Goal: Task Accomplishment & Management: Manage account settings

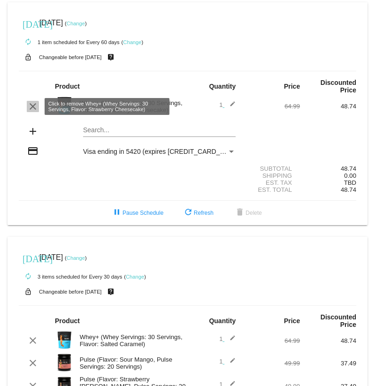
click at [28, 109] on mat-icon "clear" at bounding box center [32, 106] width 11 height 11
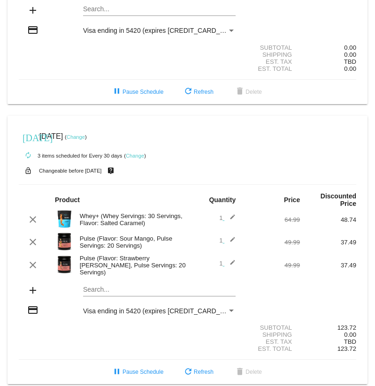
scroll to position [104, 0]
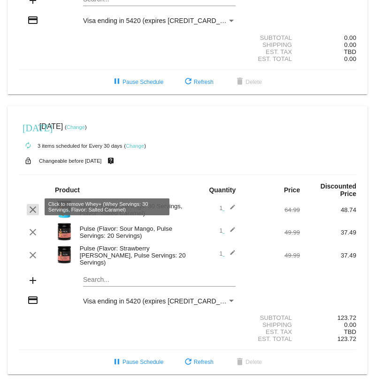
click at [31, 207] on mat-icon "clear" at bounding box center [32, 209] width 11 height 11
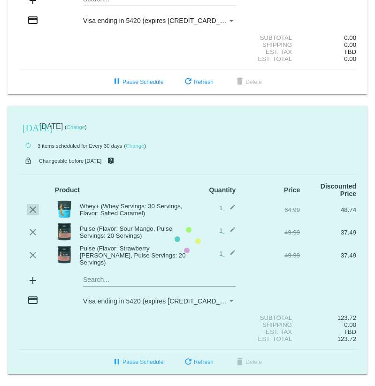
scroll to position [82, 0]
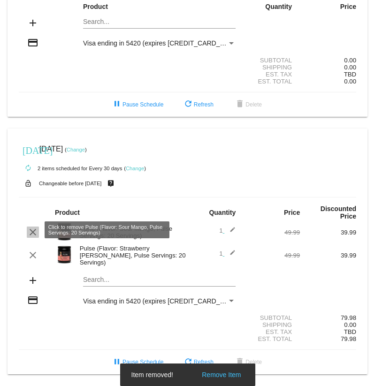
click at [33, 228] on mat-icon "clear" at bounding box center [32, 232] width 11 height 11
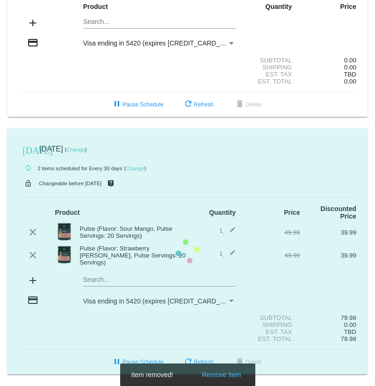
scroll to position [59, 0]
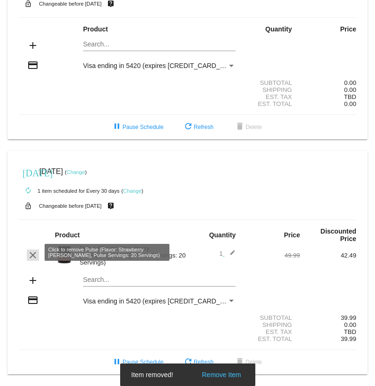
click at [33, 253] on mat-icon "clear" at bounding box center [32, 255] width 11 height 11
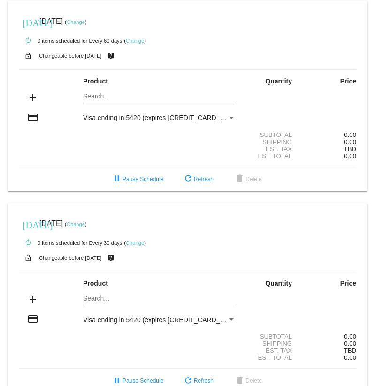
scroll to position [0, 0]
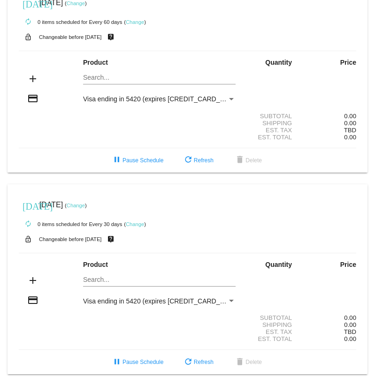
scroll to position [26, 0]
